Goal: Check status

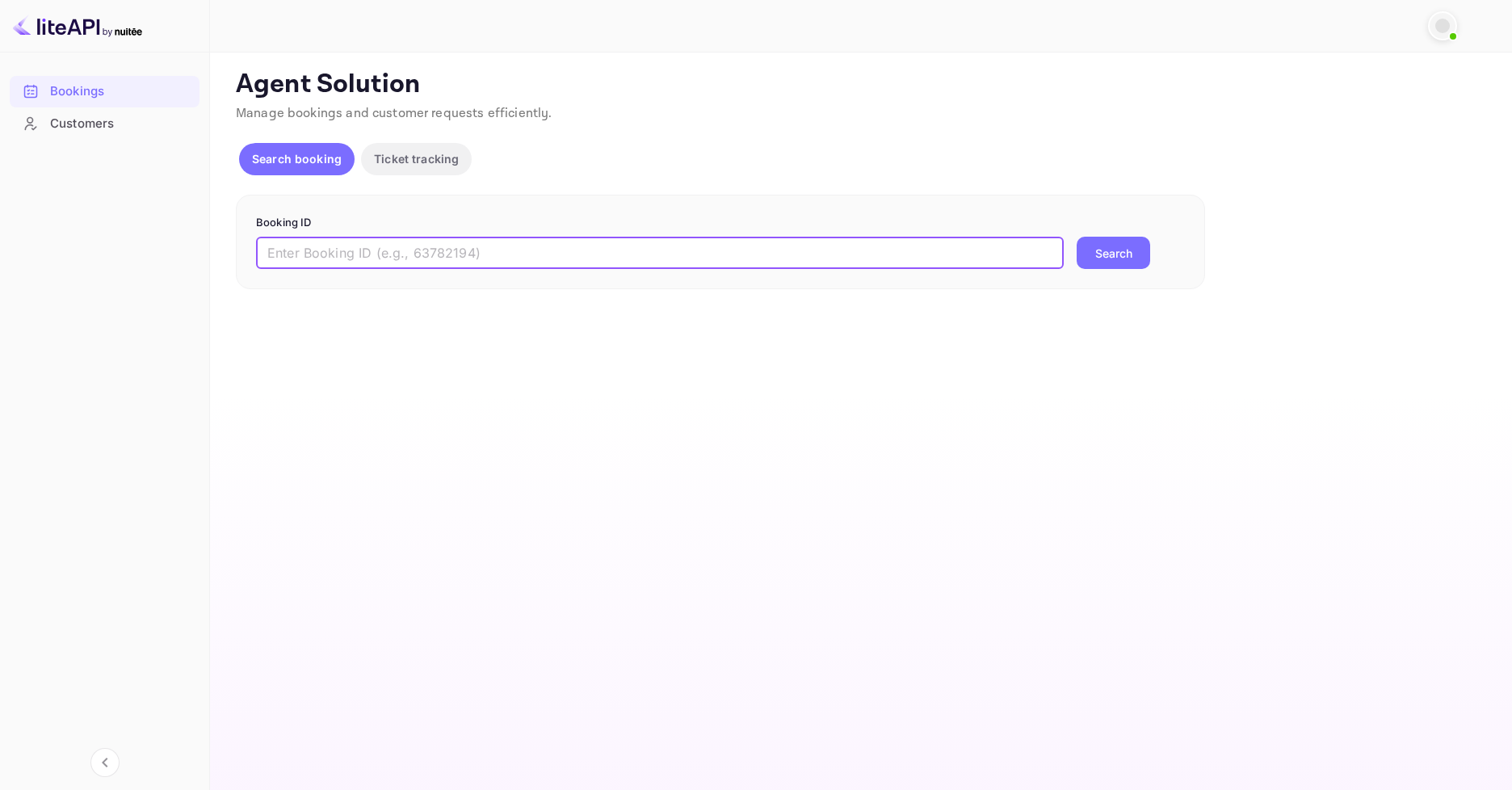
click at [588, 242] on input "text" at bounding box center [659, 252] width 808 height 32
type input "9665172"
click at [1110, 259] on button "Search" at bounding box center [1113, 252] width 74 height 32
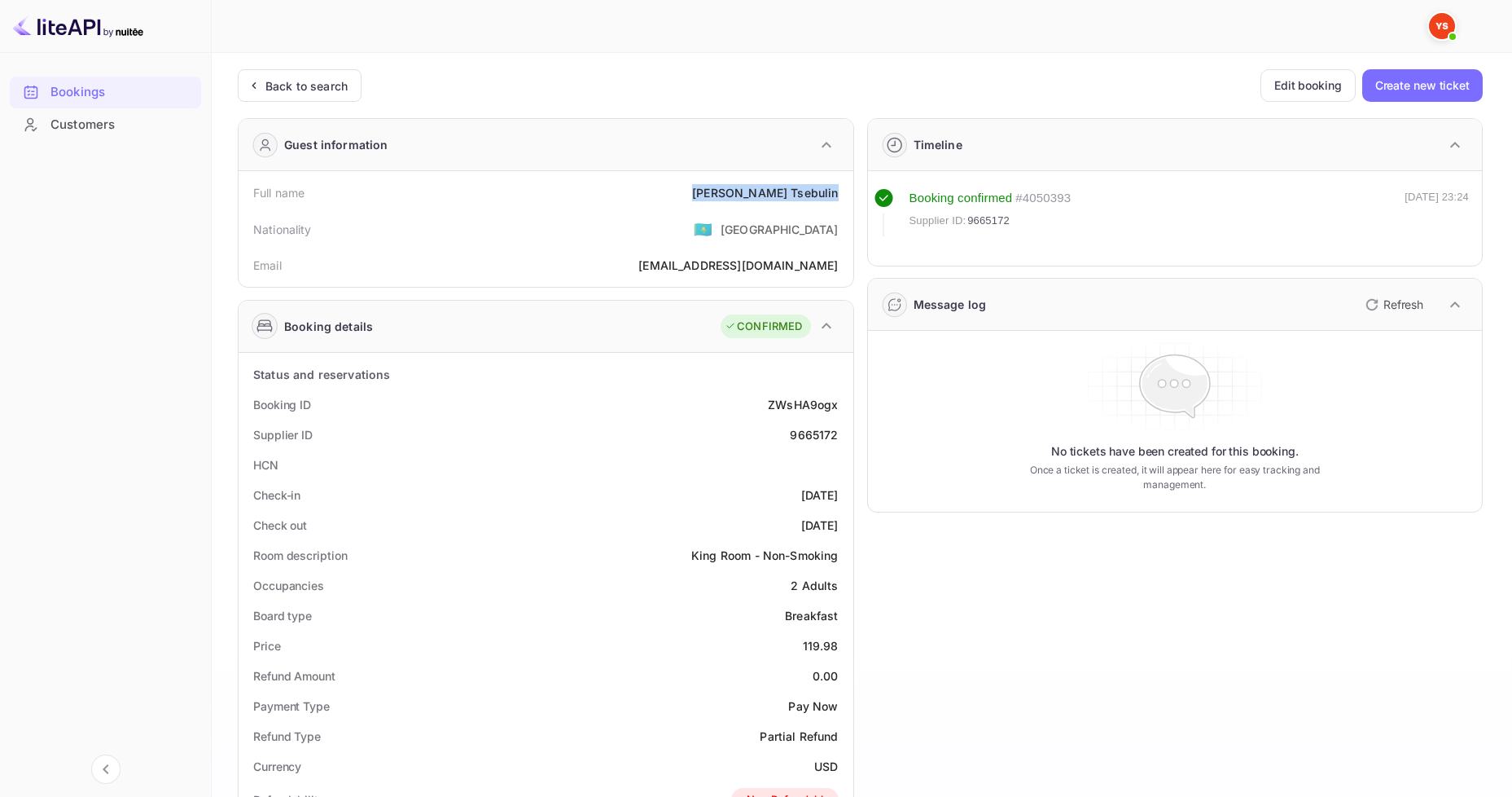
drag, startPoint x: 742, startPoint y: 189, endPoint x: 841, endPoint y: 188, distance: 99.0
click at [841, 188] on div "Full name [PERSON_NAME]" at bounding box center [546, 193] width 602 height 30
copy div "[PERSON_NAME]"
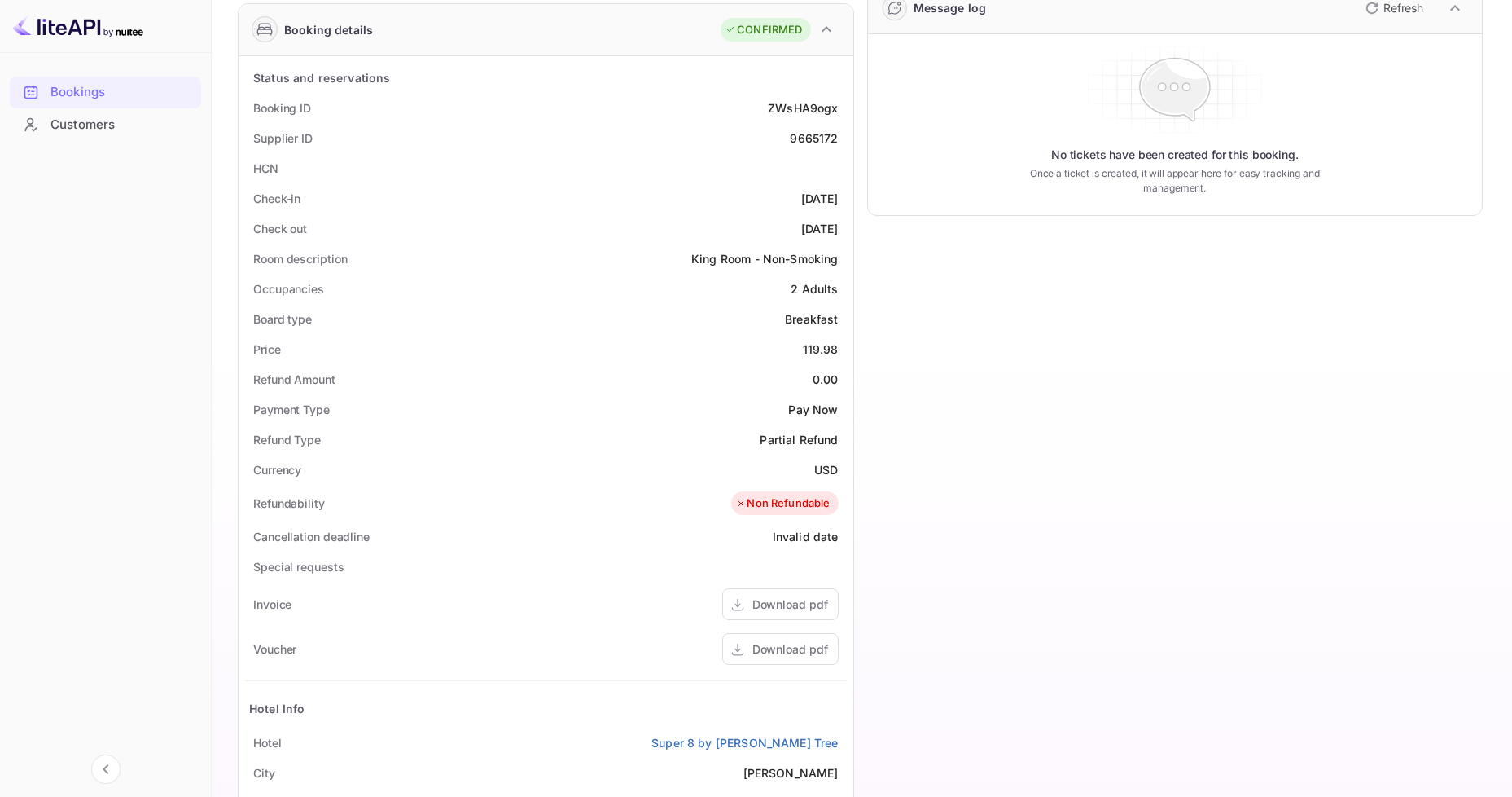
scroll to position [326, 0]
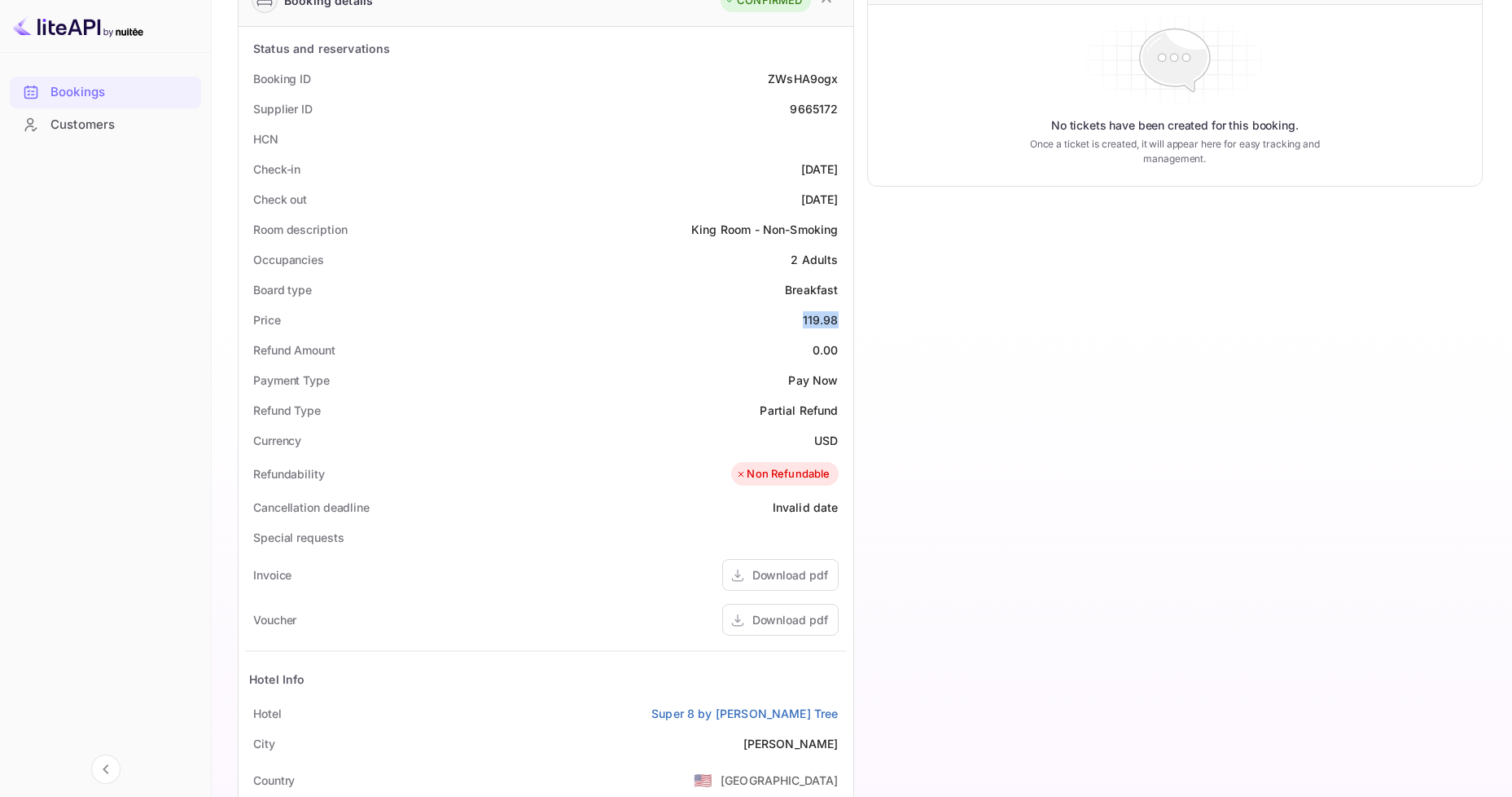
drag, startPoint x: 799, startPoint y: 316, endPoint x: 841, endPoint y: 316, distance: 42.0
click at [841, 316] on div "Price 119.98" at bounding box center [546, 320] width 602 height 30
copy div "119.98"
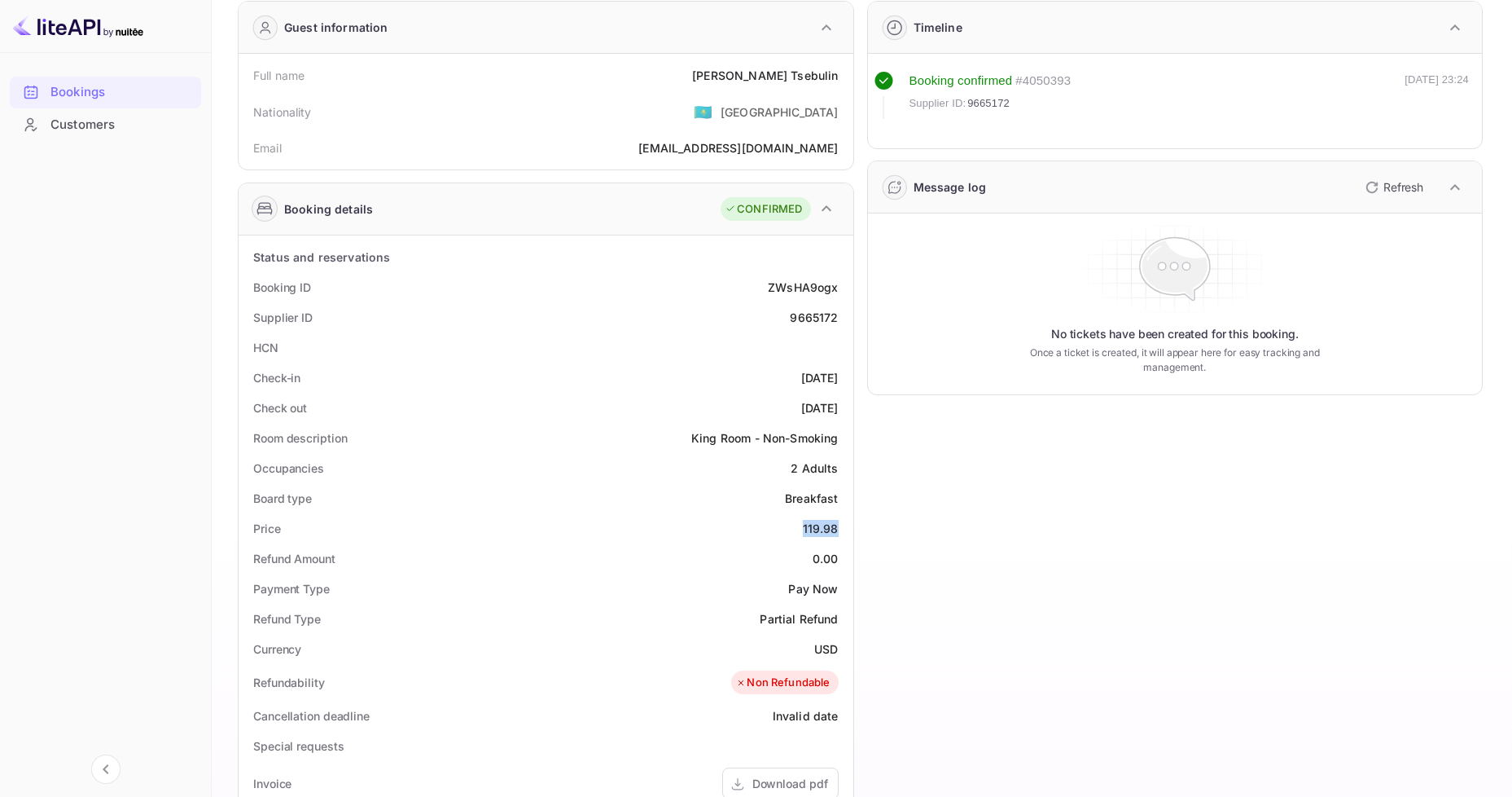
scroll to position [0, 0]
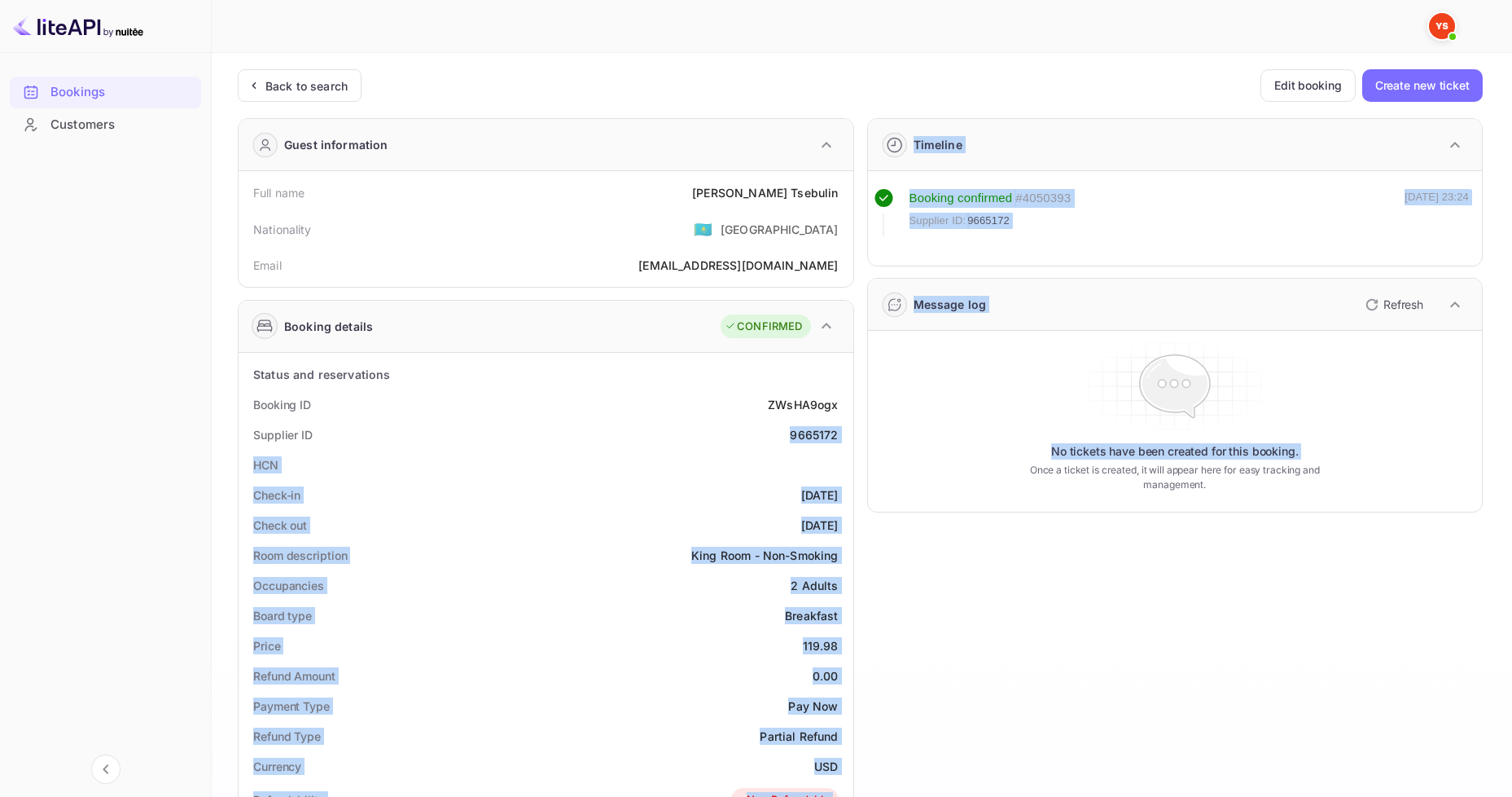
drag, startPoint x: 783, startPoint y: 436, endPoint x: 854, endPoint y: 434, distance: 71.0
click at [854, 434] on div "Guest information Full name [PERSON_NAME] Nationality 🇰🇿 [DEMOGRAPHIC_DATA] Ema…" at bounding box center [853, 698] width 1258 height 1187
click at [836, 480] on div "Check-in [DATE]" at bounding box center [546, 495] width 602 height 30
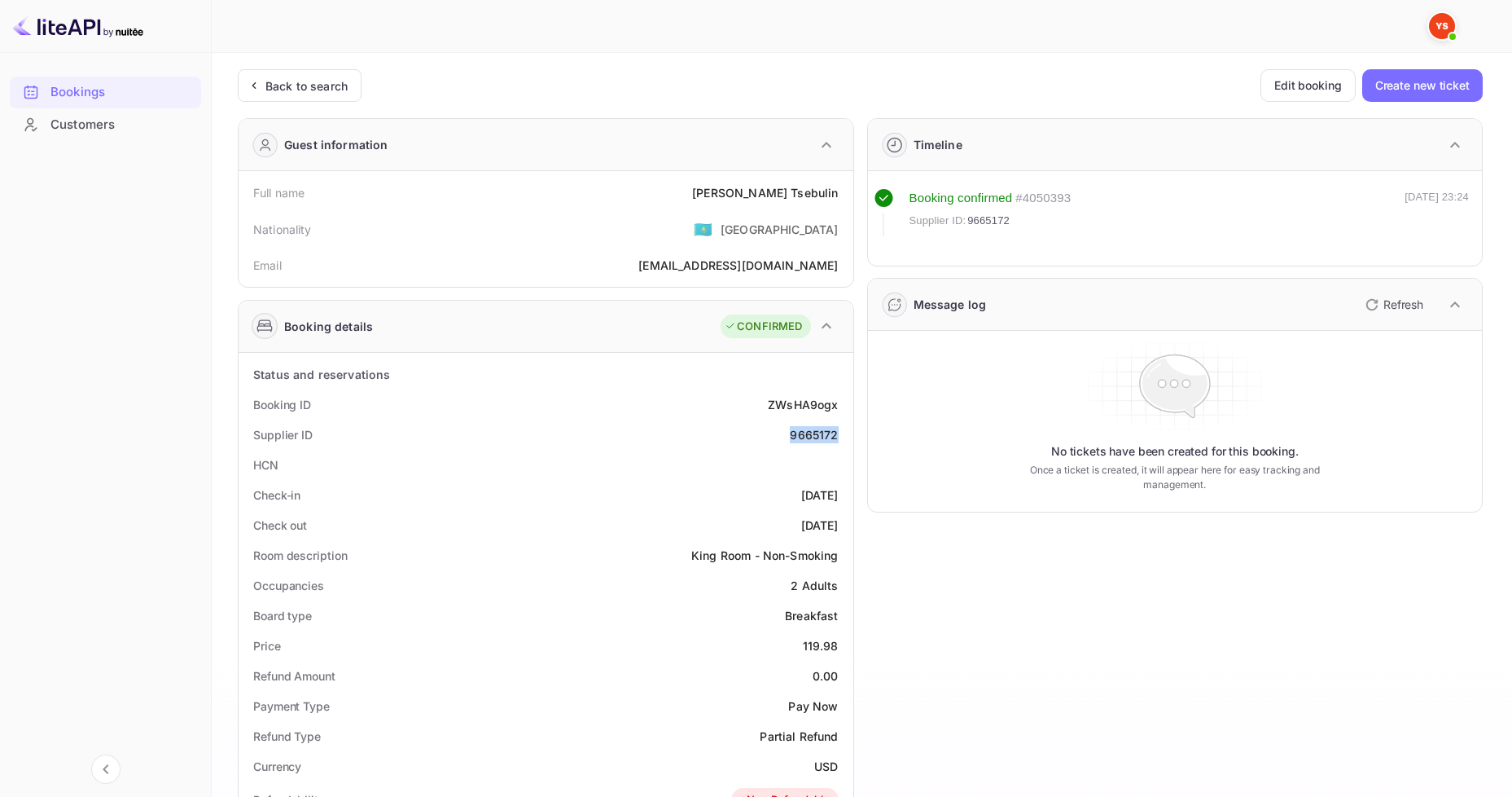
drag, startPoint x: 789, startPoint y: 439, endPoint x: 846, endPoint y: 435, distance: 57.1
copy div "9665172"
